Goal: Task Accomplishment & Management: Complete application form

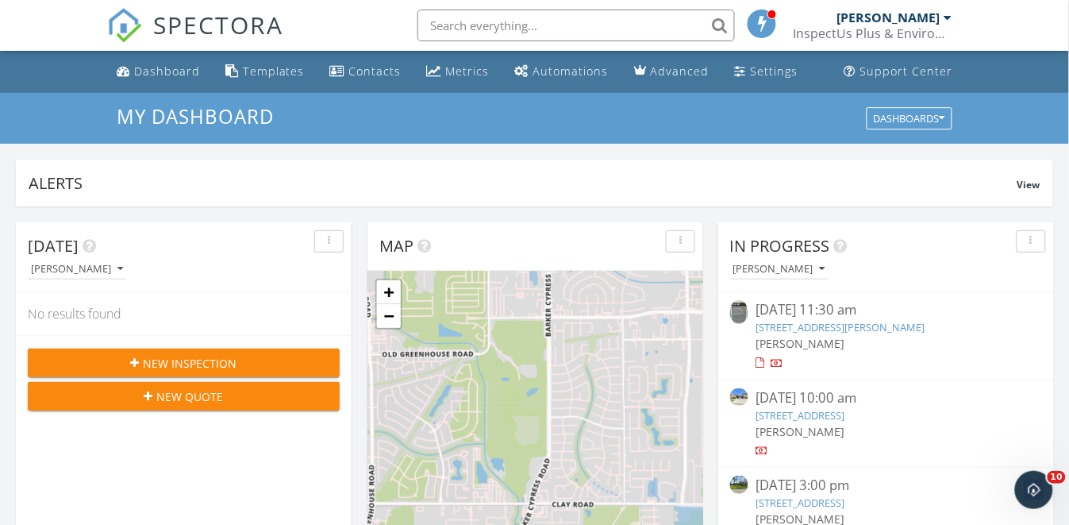
click at [223, 362] on span "New Inspection" at bounding box center [191, 363] width 94 height 17
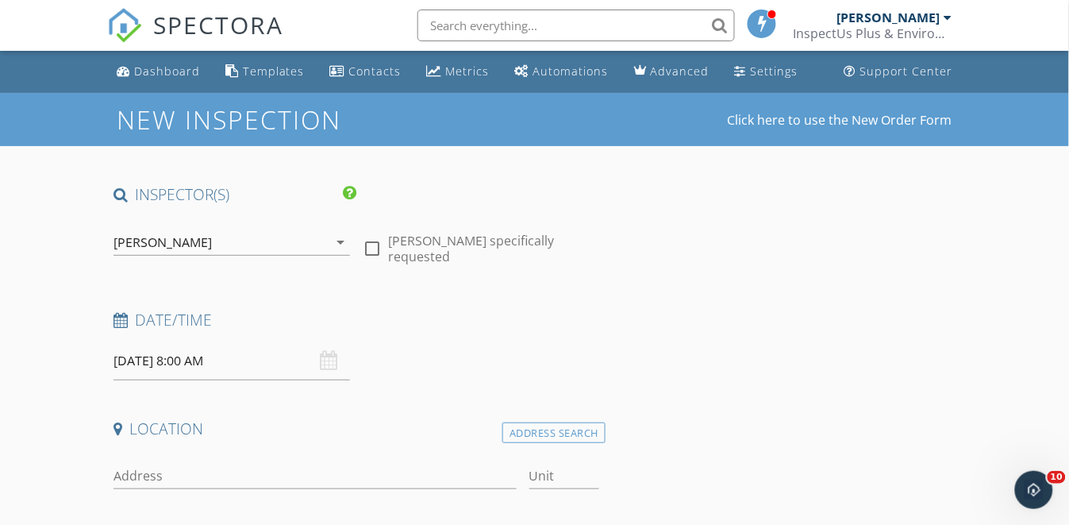
click at [375, 240] on div at bounding box center [372, 248] width 27 height 27
checkbox input "true"
click at [163, 365] on input "[DATE] 8:00 AM" at bounding box center [231, 360] width 236 height 39
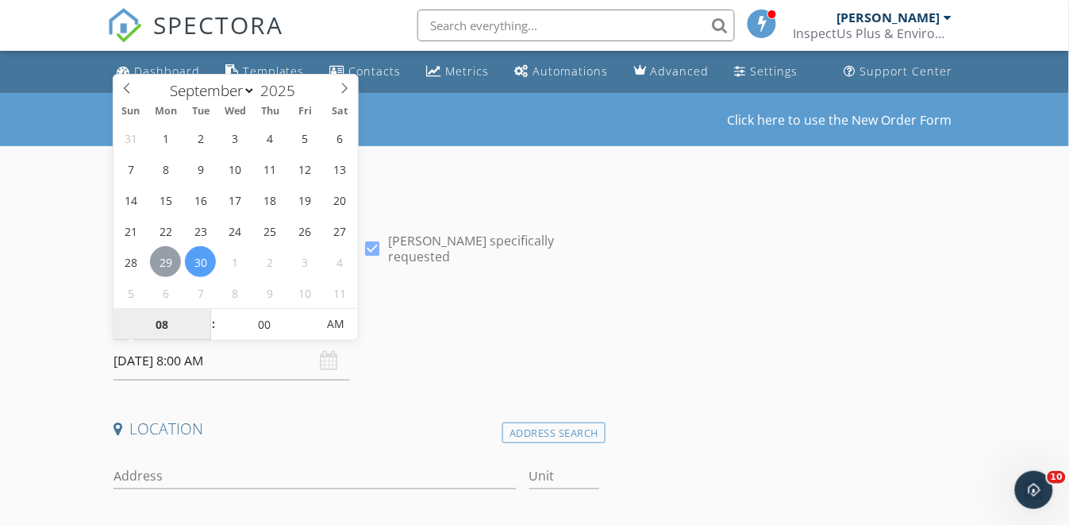
type input "[DATE] 8:00 AM"
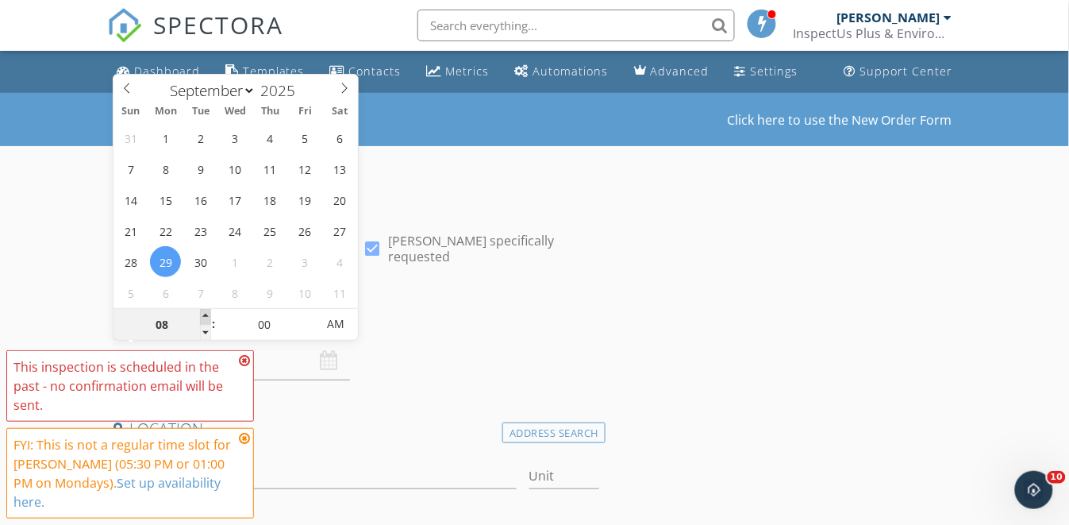
type input "09"
type input "[DATE] 9:00 AM"
click at [206, 314] on span at bounding box center [205, 317] width 11 height 16
type input "10"
type input "[DATE] 10:00 AM"
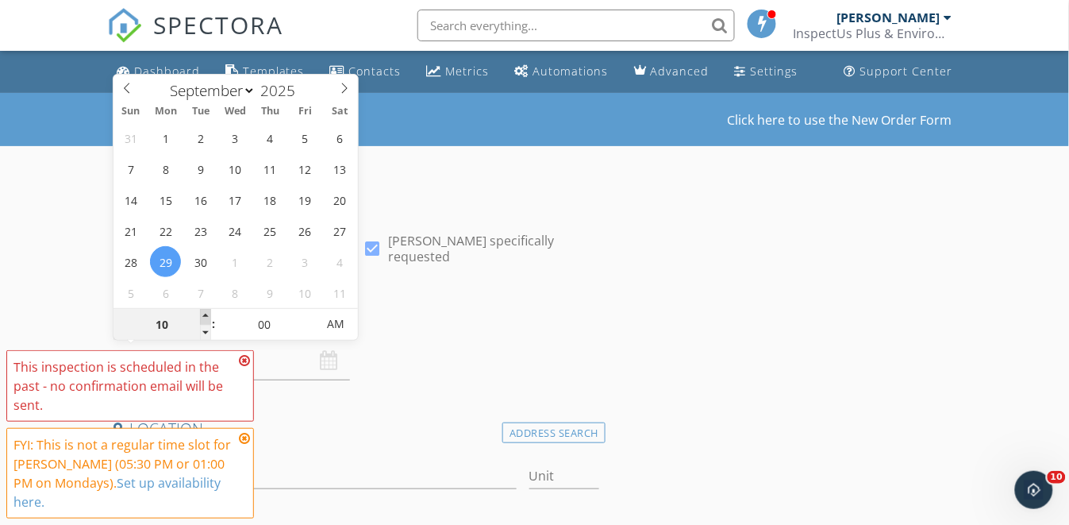
click at [206, 314] on span at bounding box center [205, 317] width 11 height 16
type input "11"
type input "[DATE] 11:00 AM"
click at [206, 314] on span at bounding box center [205, 317] width 11 height 16
type input "12"
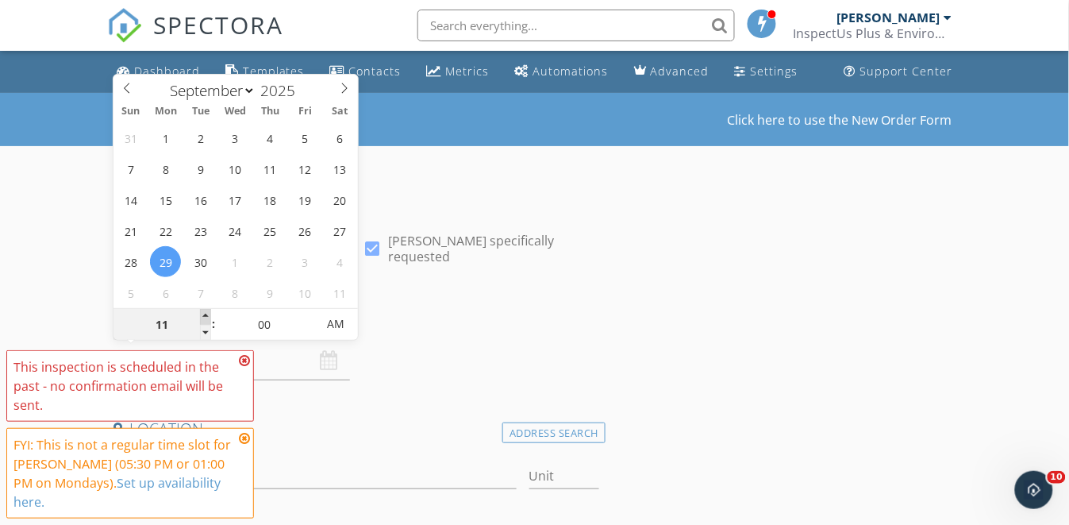
type input "[DATE] 12:00 PM"
click at [206, 314] on span at bounding box center [205, 317] width 11 height 16
type input "01"
type input "[DATE] 1:00 PM"
click at [206, 314] on span at bounding box center [205, 317] width 11 height 16
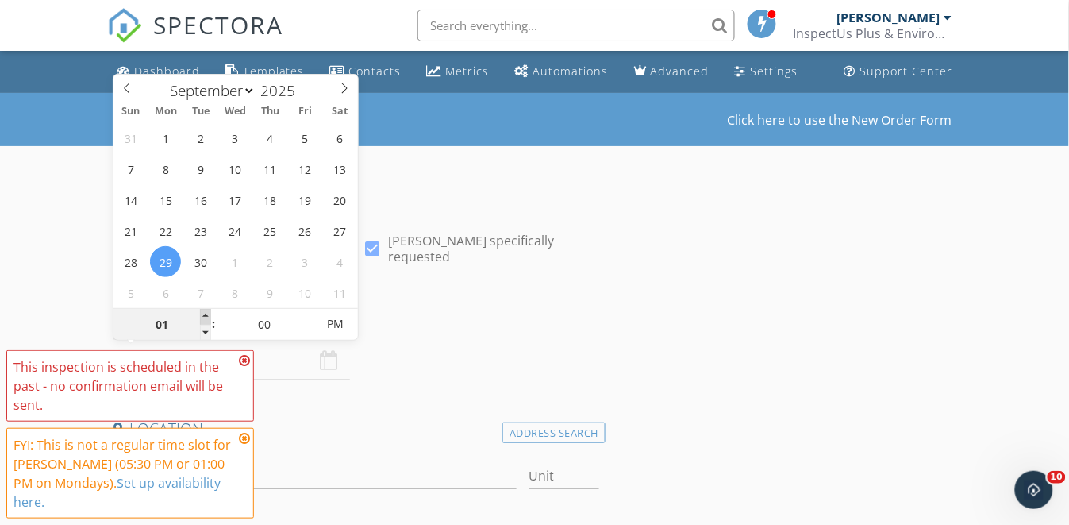
type input "02"
type input "[DATE] 2:00 PM"
click at [206, 314] on span at bounding box center [205, 317] width 11 height 16
type input "03"
type input "[DATE] 3:00 PM"
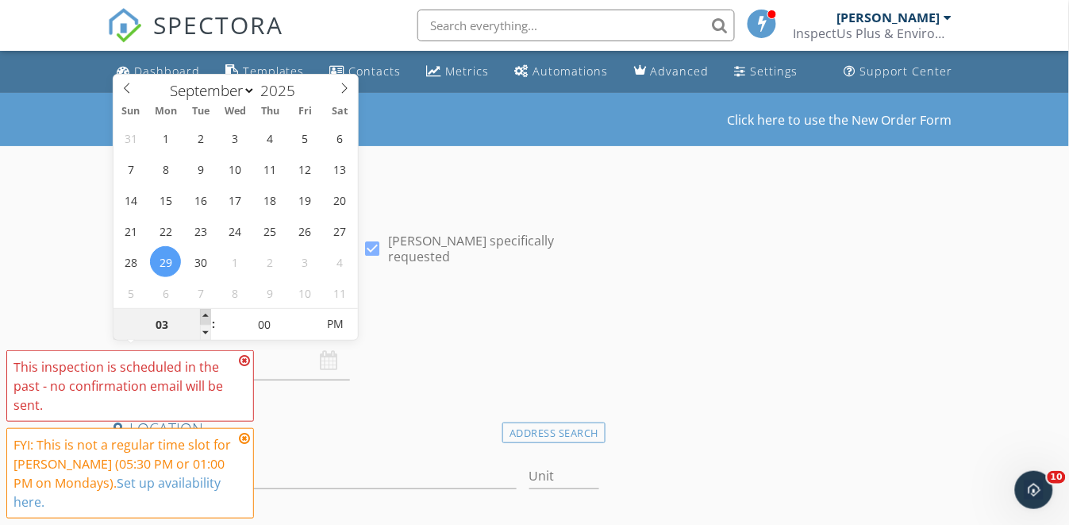
click at [206, 314] on span at bounding box center [205, 317] width 11 height 16
type input "04"
type input "[DATE] 4:00 PM"
click at [206, 313] on span at bounding box center [205, 317] width 11 height 16
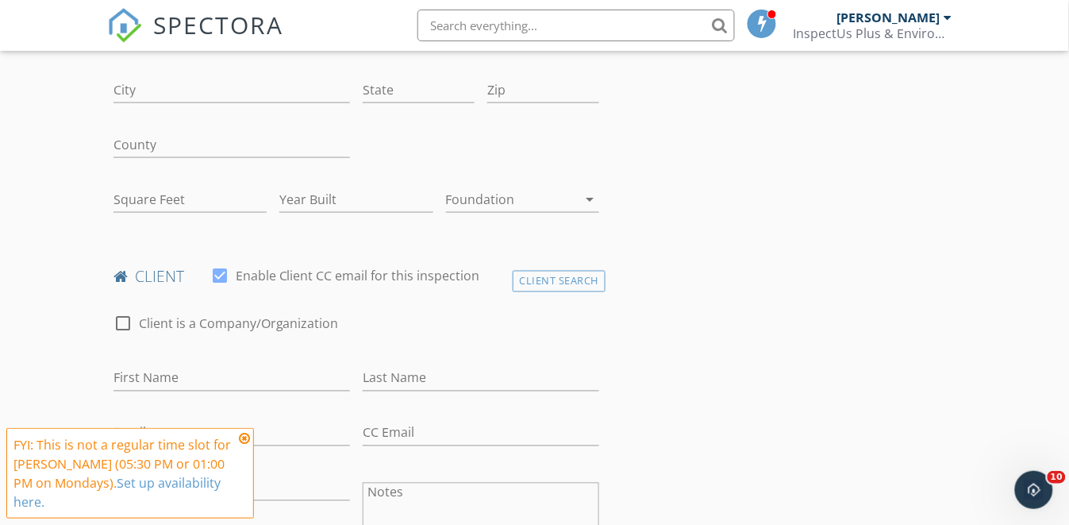
scroll to position [528, 0]
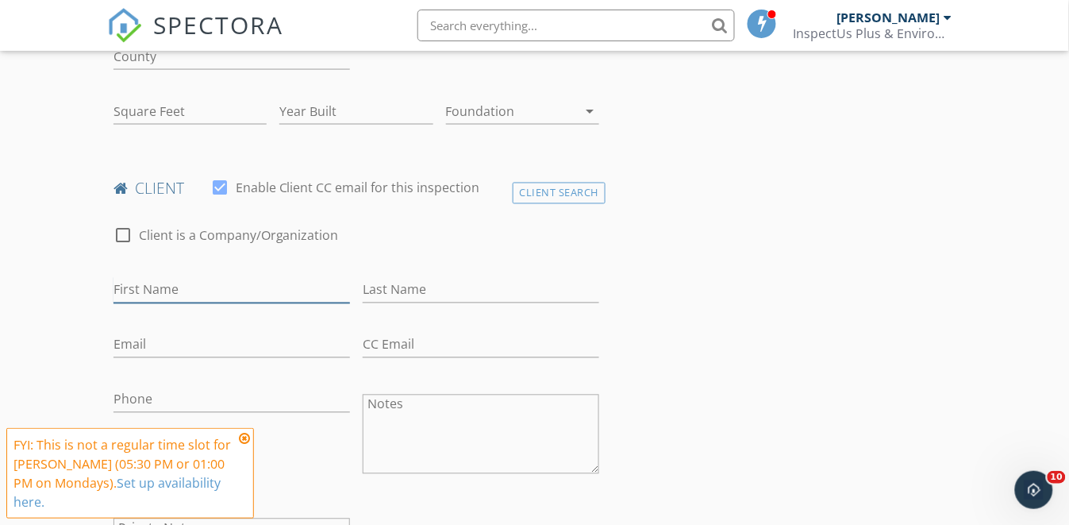
click at [151, 278] on input "First Name" at bounding box center [231, 290] width 236 height 26
type input "[PERSON_NAME]"
click at [405, 292] on input "Last Name" at bounding box center [481, 290] width 236 height 26
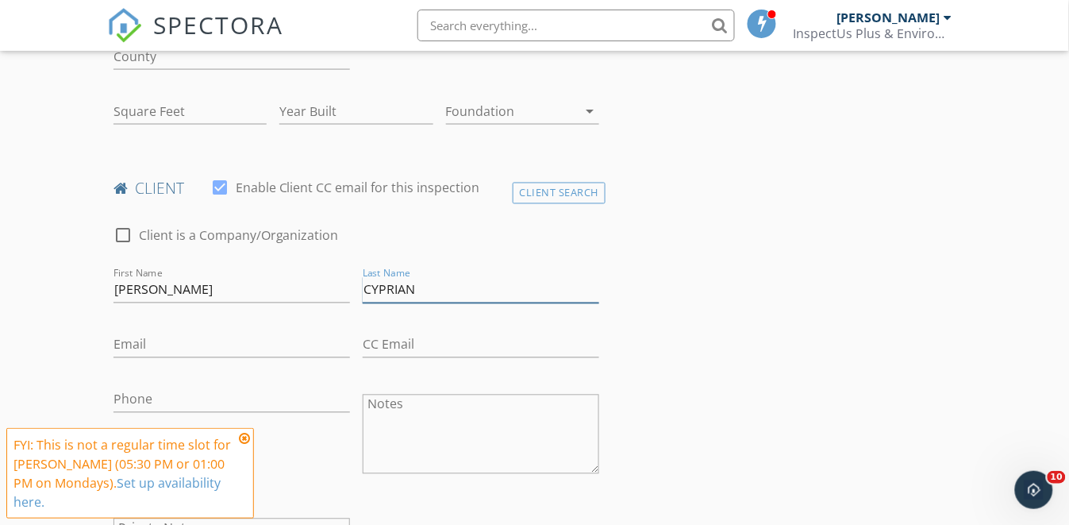
type input "CYPRIAN"
click at [151, 341] on input "Email" at bounding box center [231, 345] width 236 height 26
